Goal: Task Accomplishment & Management: Use online tool/utility

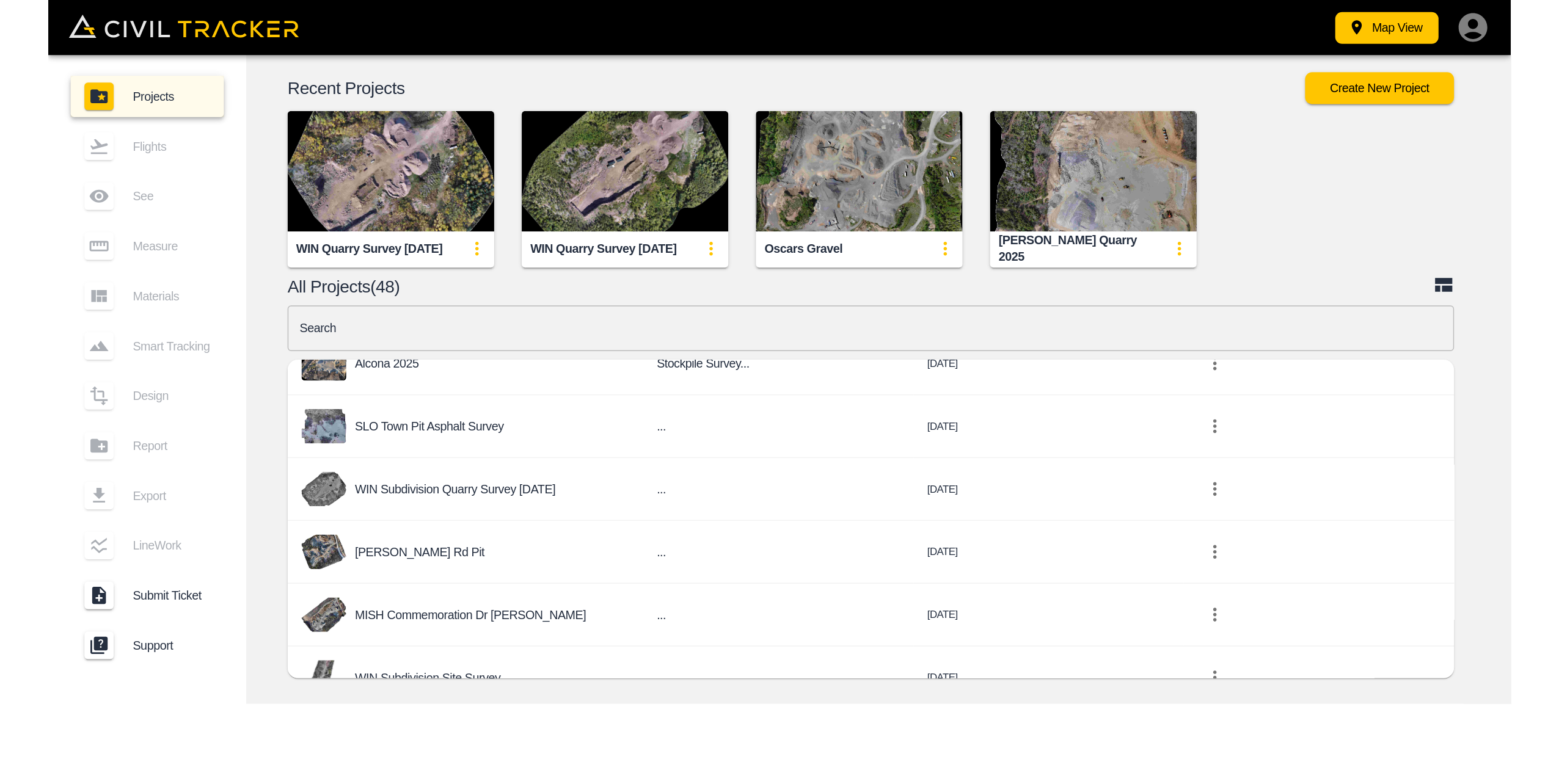
scroll to position [427, 0]
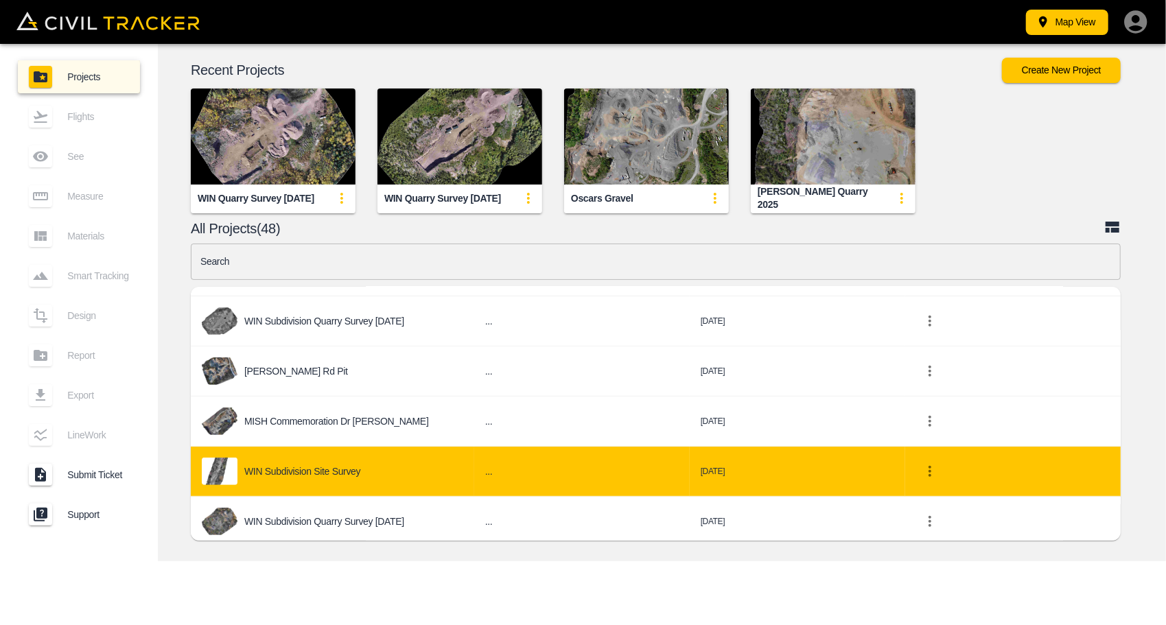
click at [355, 458] on div "WIN Subdivision Site Survey" at bounding box center [332, 471] width 261 height 27
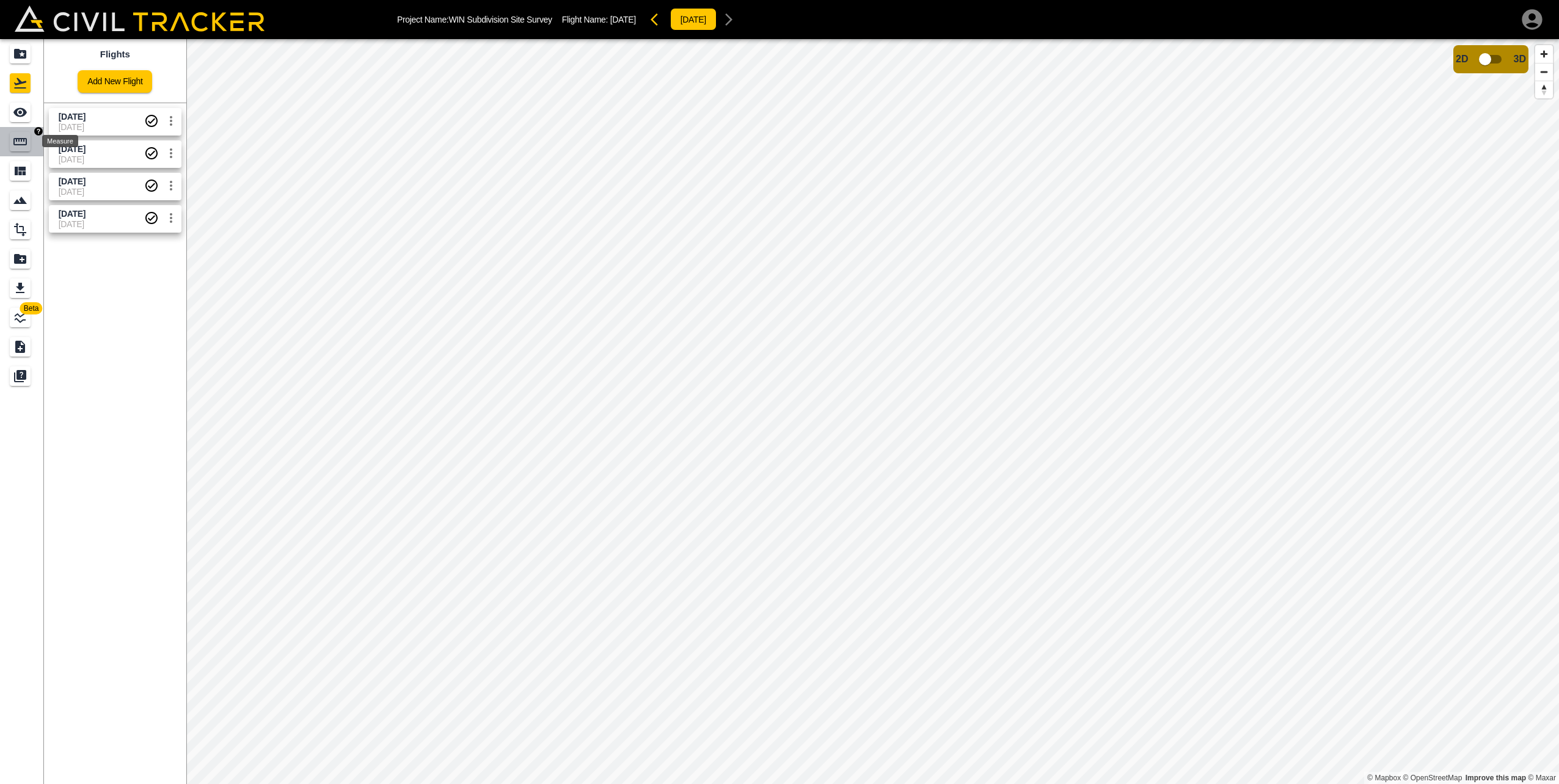
click at [25, 141] on icon "Measure" at bounding box center [20, 141] width 14 height 14
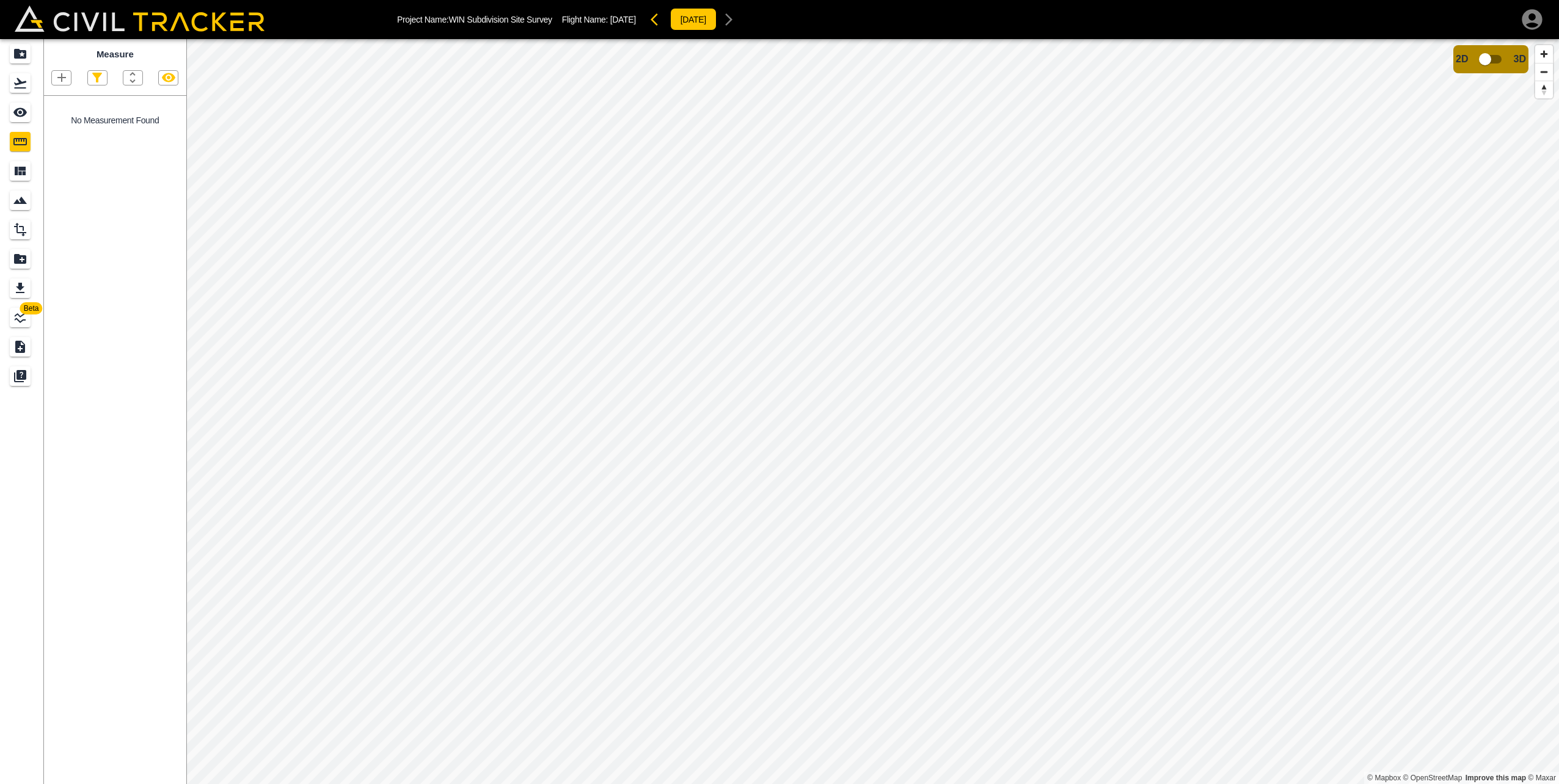
click at [65, 77] on icon "button" at bounding box center [61, 77] width 14 height 14
click at [61, 131] on p "Polygon" at bounding box center [58, 135] width 29 height 10
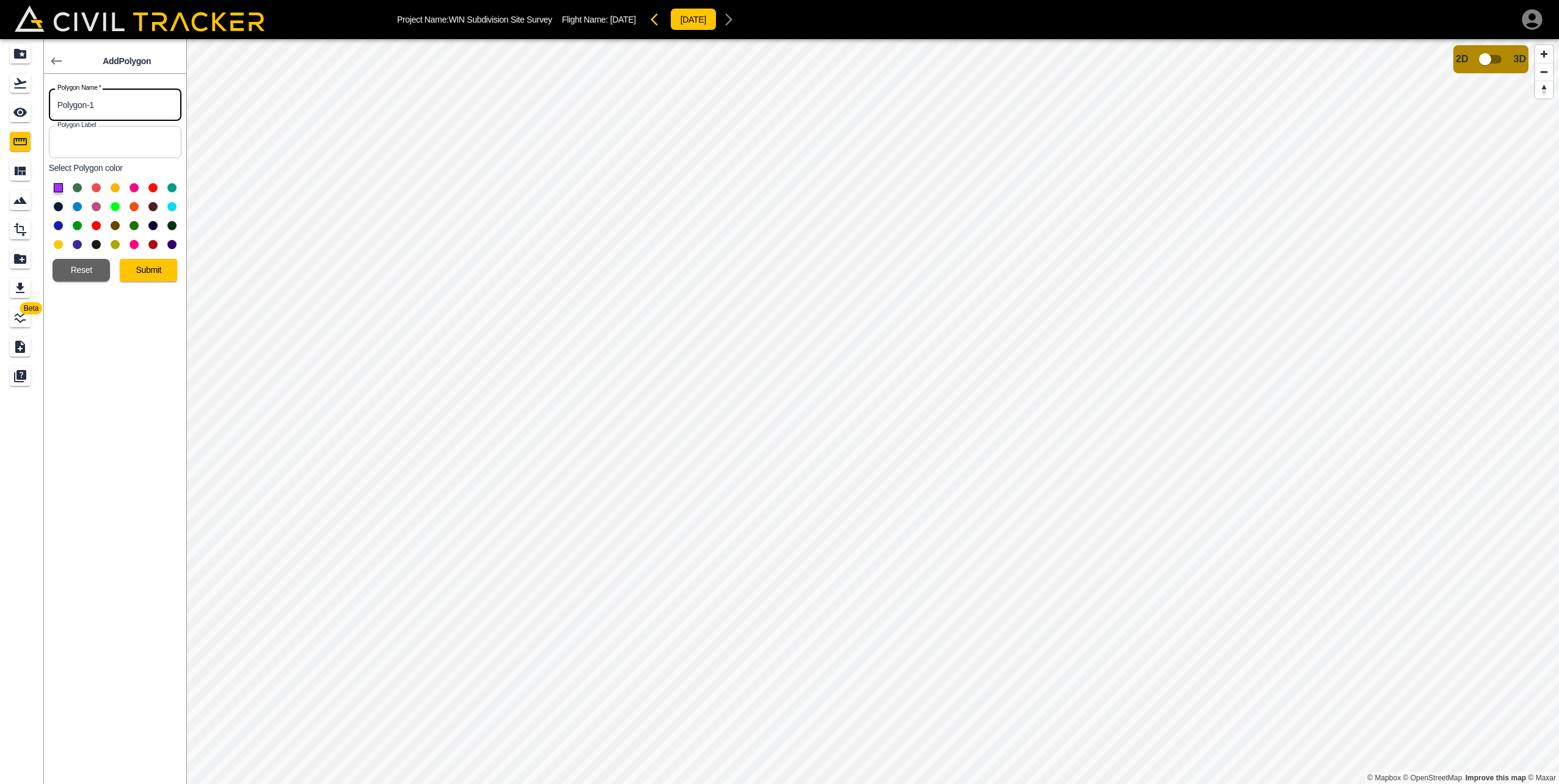
drag, startPoint x: 120, startPoint y: 106, endPoint x: 4, endPoint y: 101, distance: 116.1
click at [4, 101] on div "Beta Add Polygon Polygon Name   * Polygon-1 Polygon Name * Polygon Label Polygo…" at bounding box center [93, 411] width 186 height 745
type input "Fill Area"
click at [153, 190] on button at bounding box center [153, 188] width 9 height 9
click at [145, 265] on button "Submit" at bounding box center [148, 270] width 57 height 22
